Goal: Task Accomplishment & Management: Manage account settings

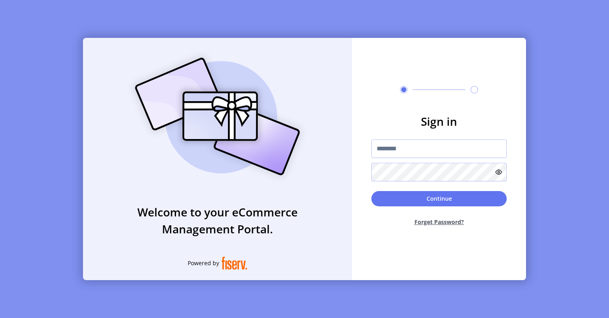
click at [411, 133] on form "Sign in Continue Forget Password?" at bounding box center [439, 173] width 174 height 120
click at [410, 144] on input "text" at bounding box center [439, 148] width 135 height 19
click at [388, 183] on form "Sign in Continue Forget Password?" at bounding box center [439, 173] width 174 height 120
click at [405, 148] on input "text" at bounding box center [439, 148] width 135 height 19
paste input "**********"
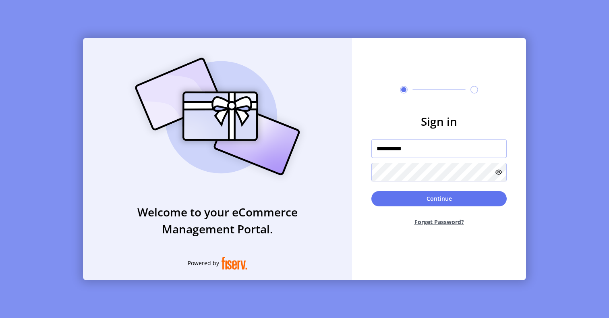
type input "**********"
click at [424, 202] on button "Continue" at bounding box center [439, 198] width 135 height 15
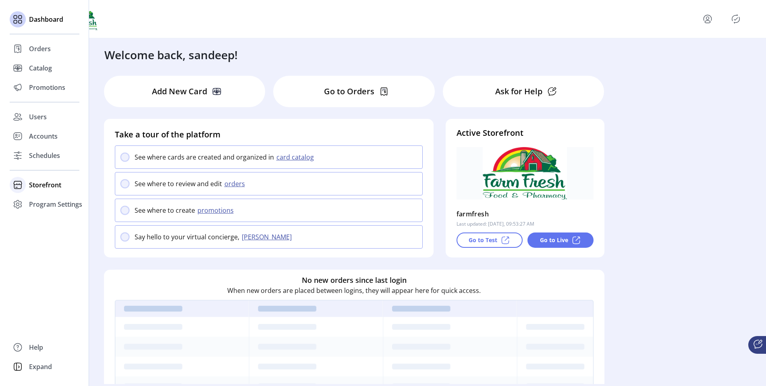
click at [52, 187] on span "Storefront" at bounding box center [45, 185] width 32 height 10
click at [53, 202] on span "Configuration" at bounding box center [50, 201] width 42 height 10
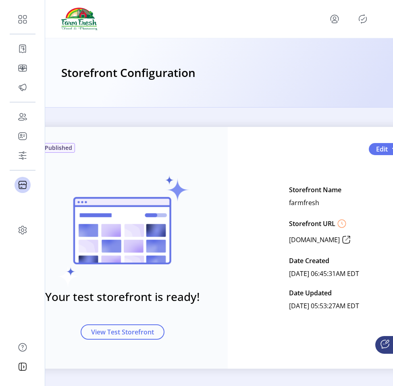
scroll to position [0, 30]
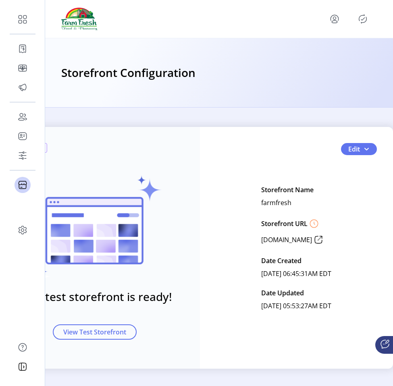
click at [364, 21] on icon "Publisher Panel" at bounding box center [362, 18] width 13 height 13
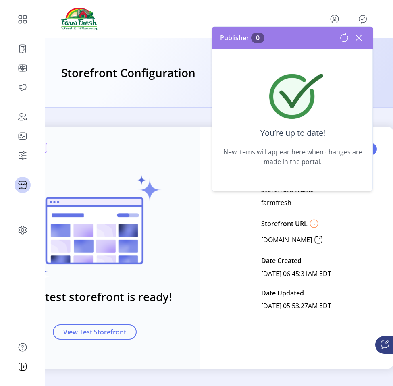
click at [148, 303] on h3 "Your test storefront is ready!" at bounding box center [94, 296] width 155 height 17
click at [359, 33] on icon at bounding box center [358, 37] width 13 height 13
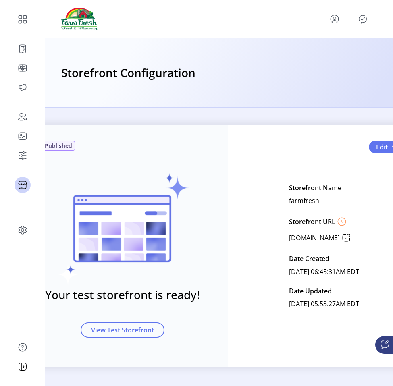
scroll to position [8, 30]
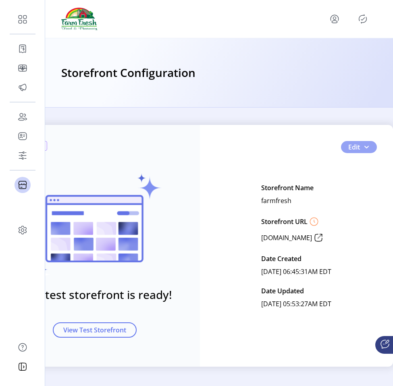
click at [349, 143] on span "Edit" at bounding box center [354, 147] width 12 height 10
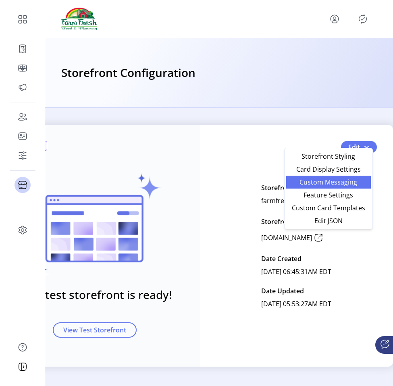
click at [344, 182] on span "Custom Messaging" at bounding box center [328, 182] width 75 height 6
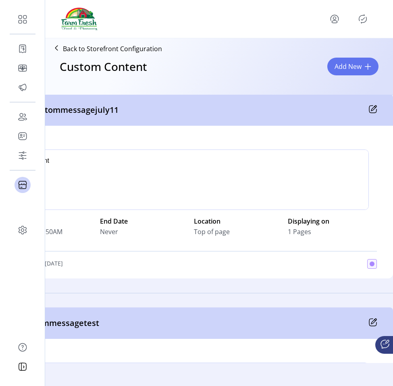
click at [371, 112] on icon at bounding box center [373, 109] width 8 height 8
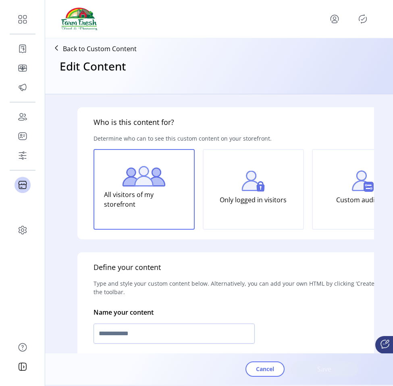
type input "**********"
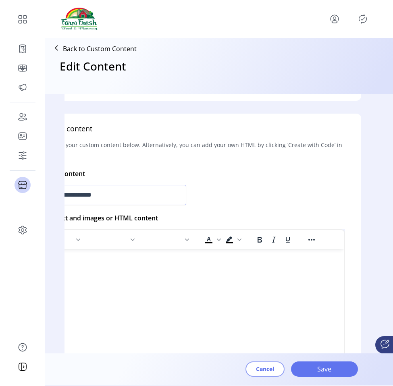
click at [274, 318] on button "Cancel" at bounding box center [264, 368] width 39 height 15
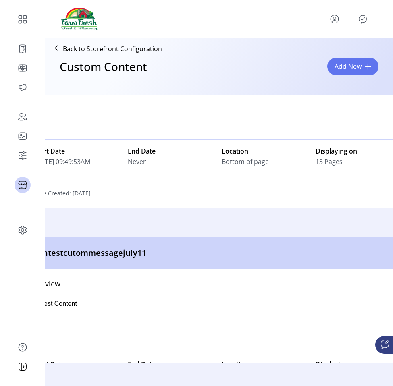
click at [361, 14] on icon "Publisher Panel" at bounding box center [362, 18] width 13 height 13
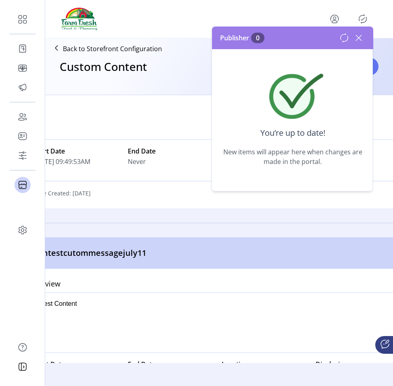
click at [155, 107] on div at bounding box center [215, 109] width 363 height 60
click at [360, 37] on icon at bounding box center [358, 37] width 13 height 13
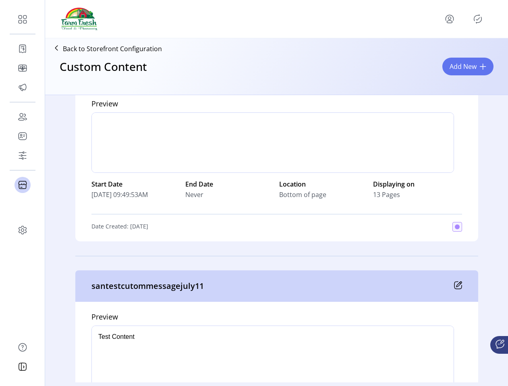
click at [480, 20] on icon "Publisher Panel" at bounding box center [478, 18] width 13 height 13
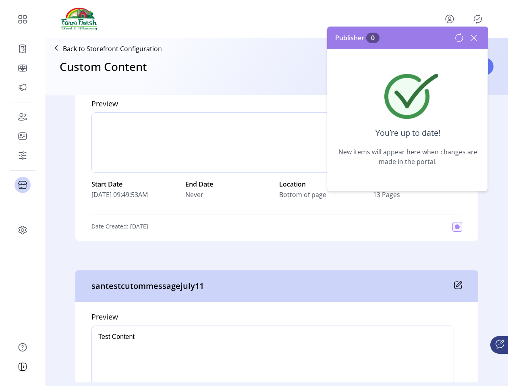
click at [476, 36] on icon at bounding box center [474, 38] width 6 height 6
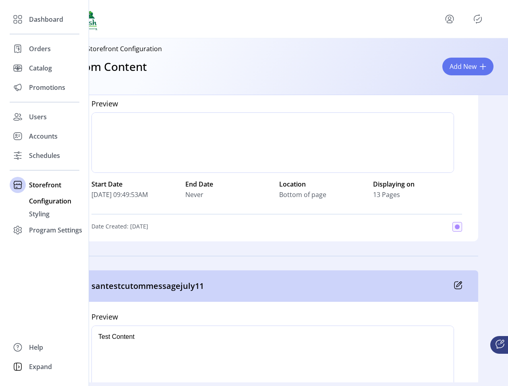
click at [42, 203] on span "Configuration" at bounding box center [50, 201] width 42 height 10
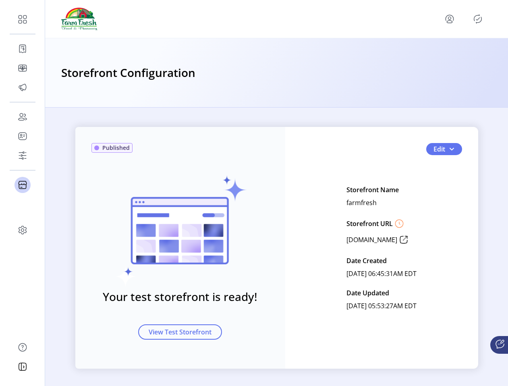
scroll to position [2, 0]
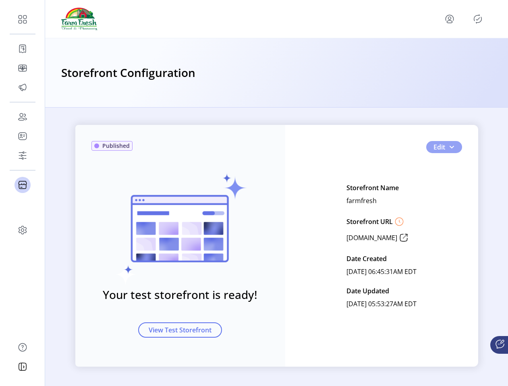
click at [440, 143] on span "Edit" at bounding box center [440, 147] width 12 height 10
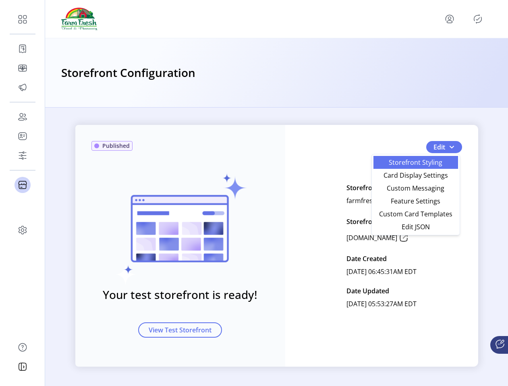
click at [437, 163] on span "Storefront Styling" at bounding box center [415, 162] width 75 height 6
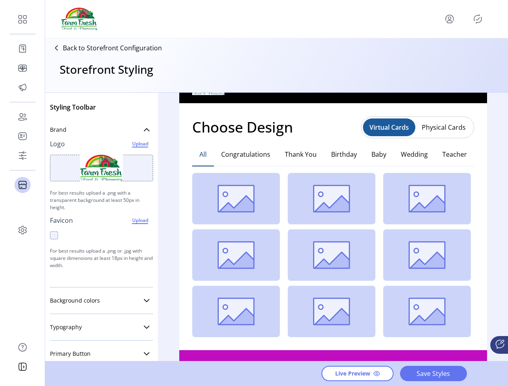
scroll to position [149, 0]
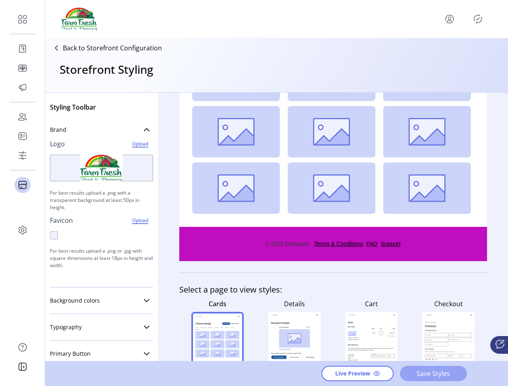
click at [453, 318] on span "Save Styles" at bounding box center [434, 374] width 46 height 10
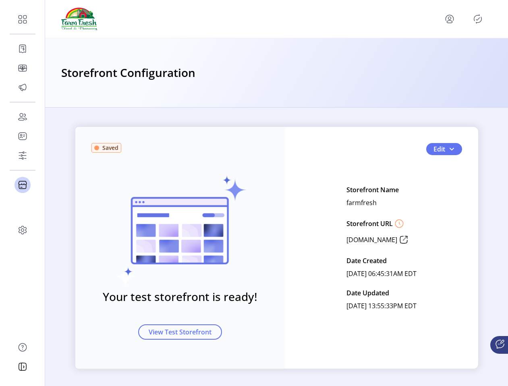
click at [480, 18] on icon "Publisher Panel" at bounding box center [478, 18] width 13 height 13
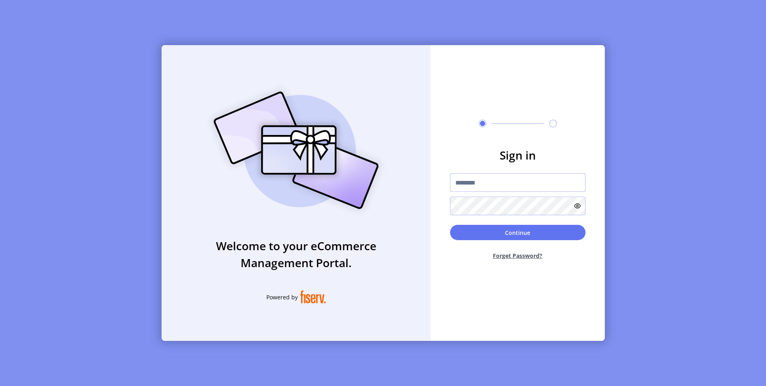
click at [478, 189] on input "text" at bounding box center [517, 182] width 135 height 19
paste input "*********"
click at [490, 235] on button "Continue" at bounding box center [517, 232] width 135 height 15
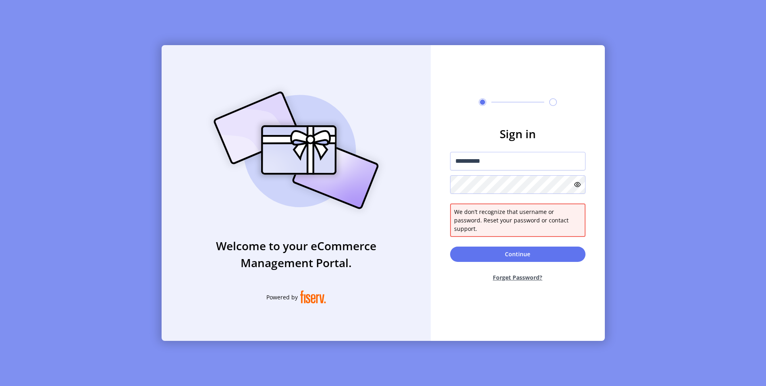
click at [577, 188] on icon at bounding box center [577, 184] width 6 height 6
click at [578, 189] on icon at bounding box center [576, 185] width 10 height 10
click at [578, 188] on icon at bounding box center [577, 184] width 6 height 6
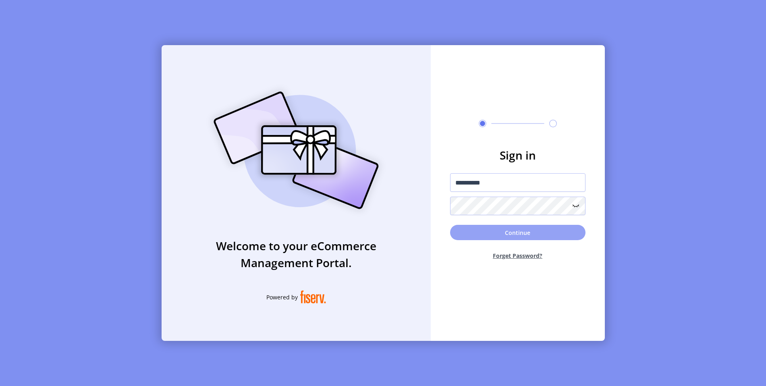
click at [565, 231] on button "Continue" at bounding box center [517, 232] width 135 height 15
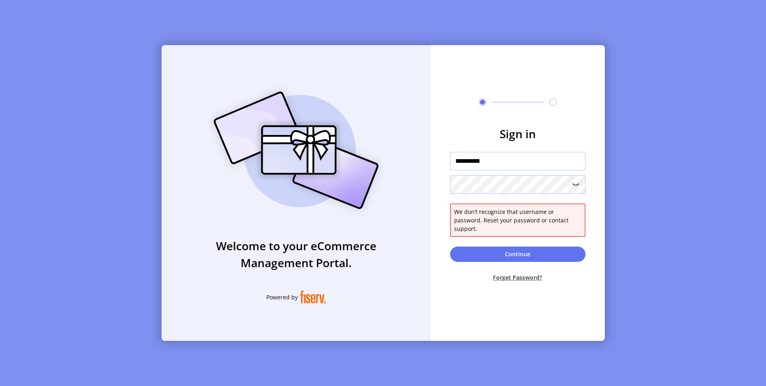
click at [496, 166] on input "*********" at bounding box center [517, 161] width 135 height 19
paste input "******"
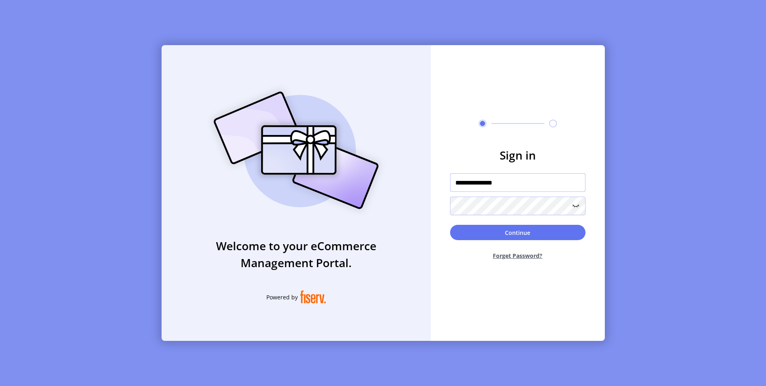
click at [456, 181] on input "**********" at bounding box center [517, 182] width 135 height 19
click at [550, 191] on input "**********" at bounding box center [517, 182] width 135 height 19
type input "**********"
click at [504, 238] on button "Continue" at bounding box center [517, 232] width 135 height 15
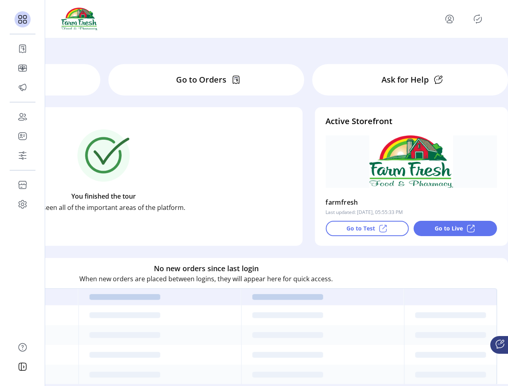
scroll to position [12, 182]
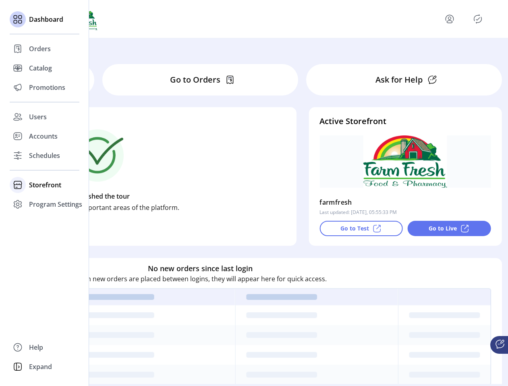
click at [33, 192] on div "Storefront" at bounding box center [45, 184] width 70 height 19
click at [39, 204] on span "Configuration" at bounding box center [50, 201] width 42 height 10
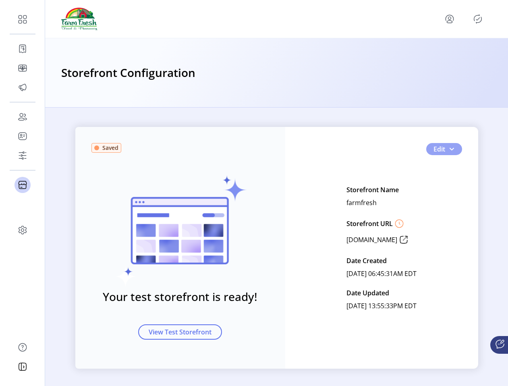
click at [434, 153] on span "Edit" at bounding box center [440, 149] width 12 height 10
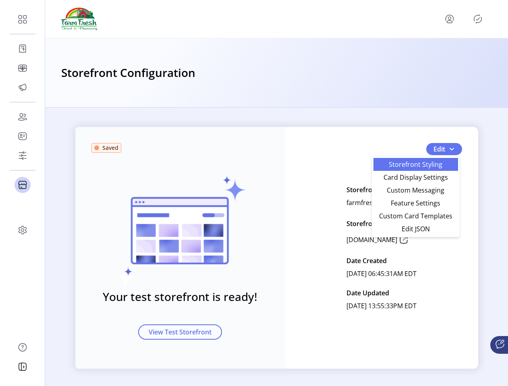
click at [423, 168] on span "Storefront Styling" at bounding box center [415, 164] width 75 height 6
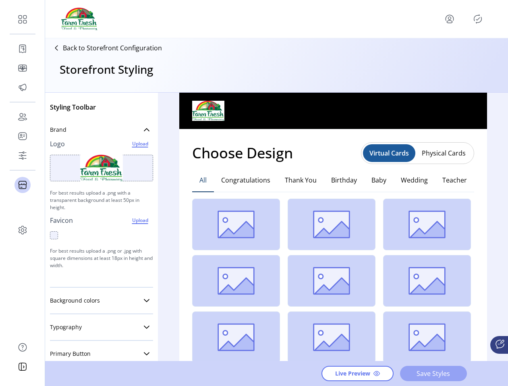
click at [426, 374] on span "Save Styles" at bounding box center [434, 374] width 46 height 10
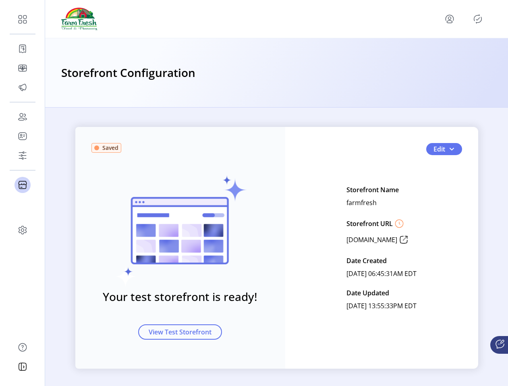
click at [483, 17] on icon "Publisher Panel" at bounding box center [478, 18] width 13 height 13
